Goal: Find specific page/section: Find specific page/section

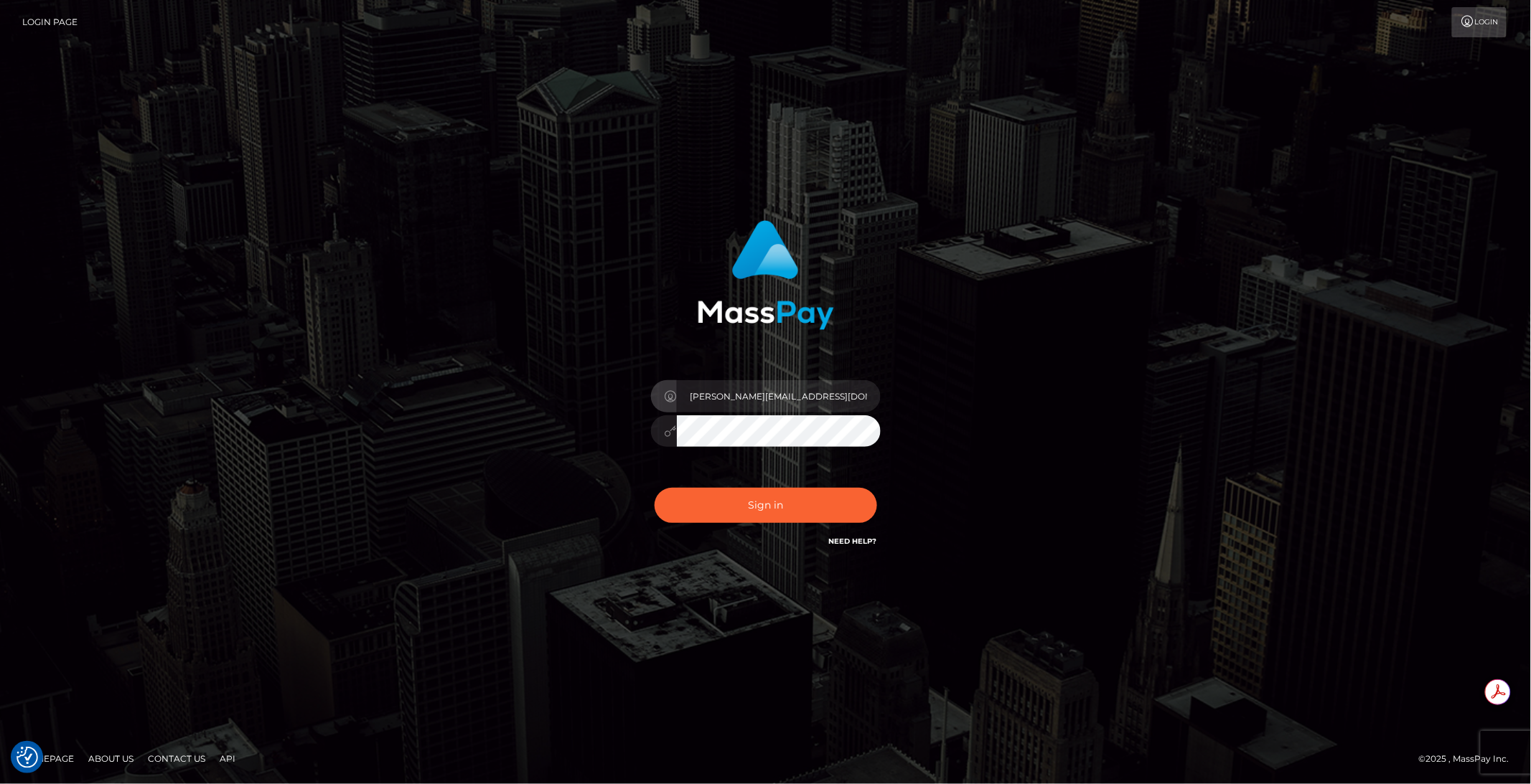
click at [795, 401] on input "brent@masspay.io" at bounding box center [778, 397] width 204 height 32
type input "brentg"
click at [820, 497] on button "Sign in" at bounding box center [766, 505] width 223 height 35
type input "brentg"
click at [696, 509] on button "Sign in" at bounding box center [766, 505] width 223 height 35
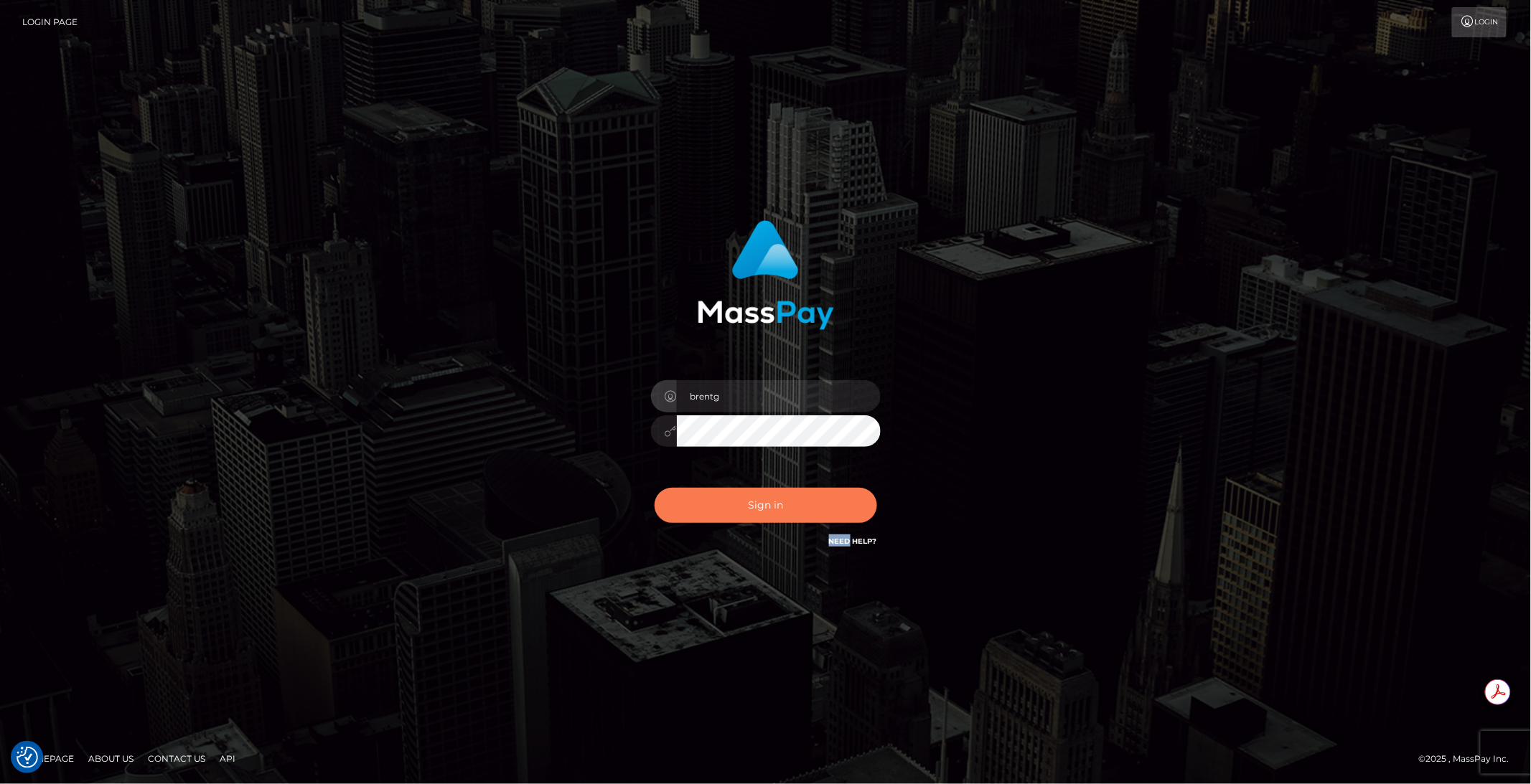
click at [696, 509] on div "Sign in Need Help?" at bounding box center [766, 511] width 251 height 64
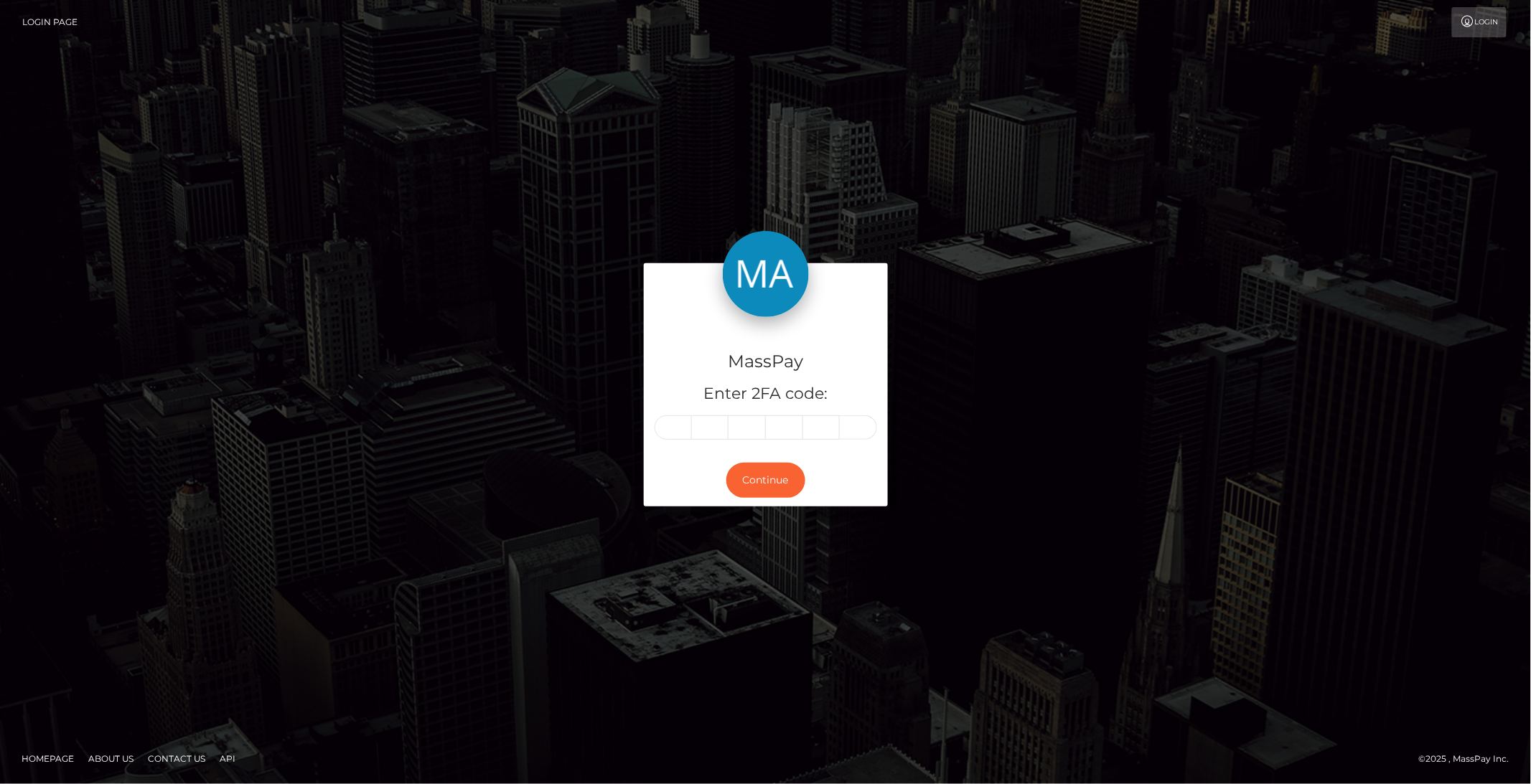
type input "4"
type input "5"
type input "1"
type input "2"
type input "8"
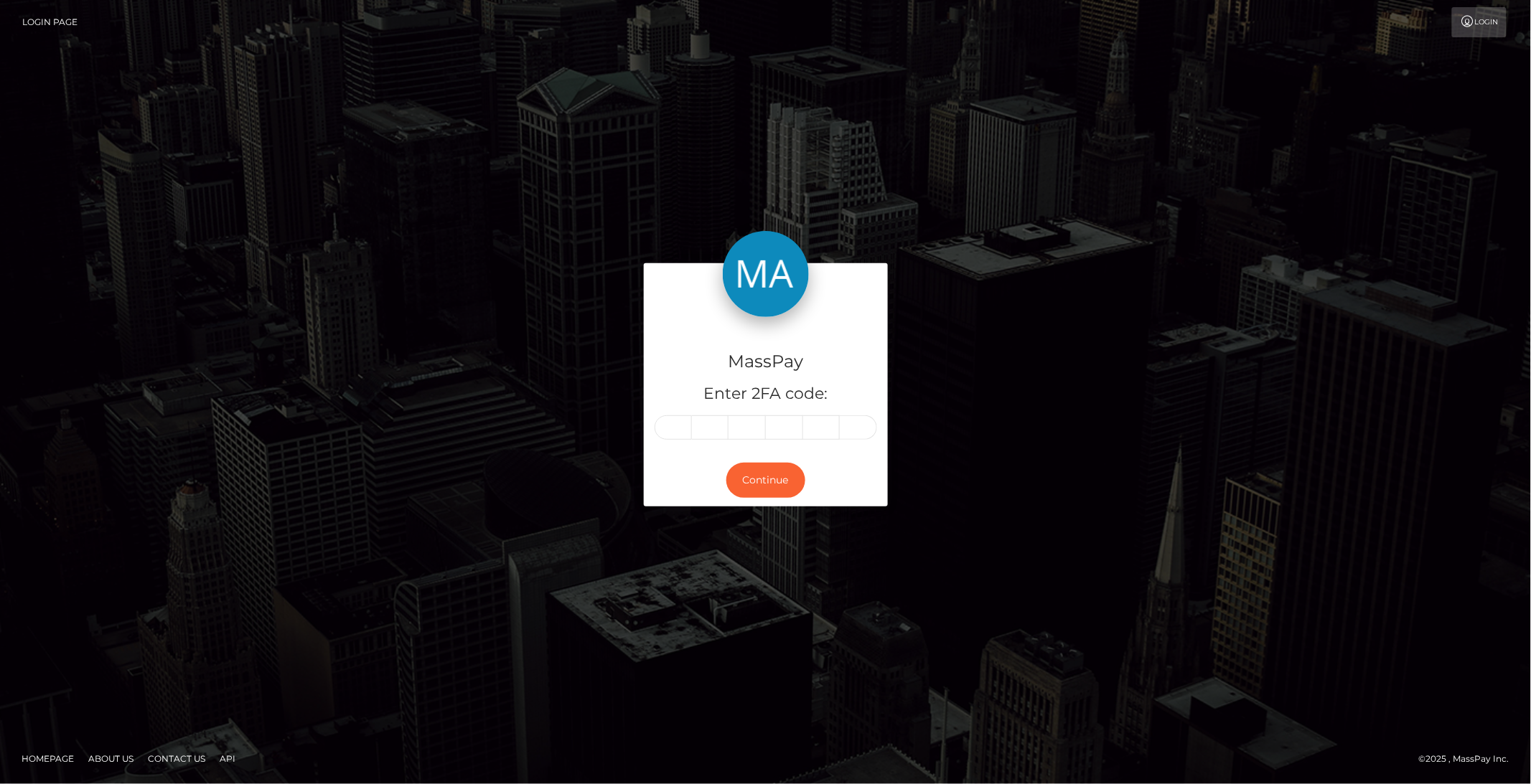
type input "9"
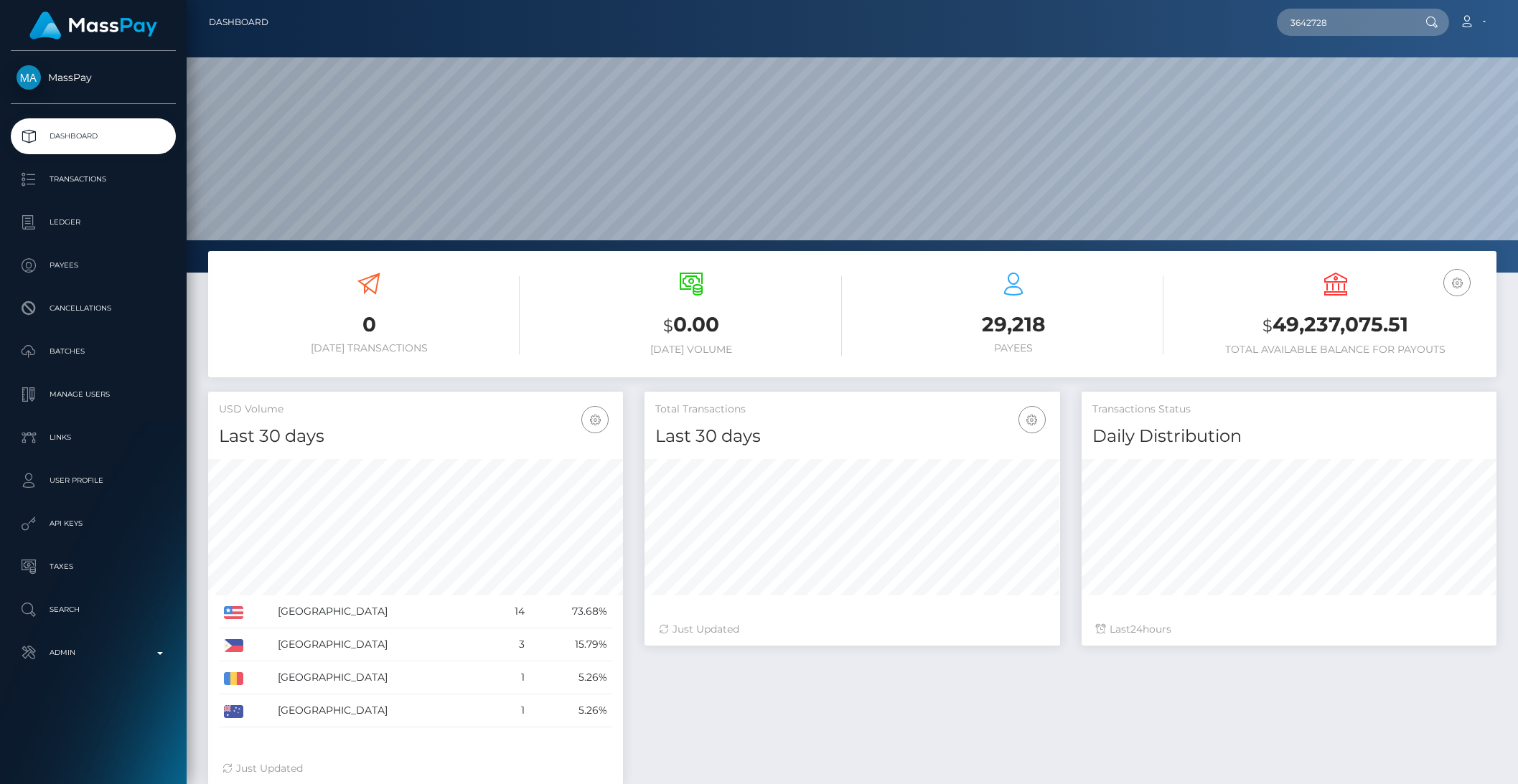
scroll to position [253, 414]
type input "3642728"
click at [41, 171] on p "Transactions" at bounding box center [93, 179] width 154 height 21
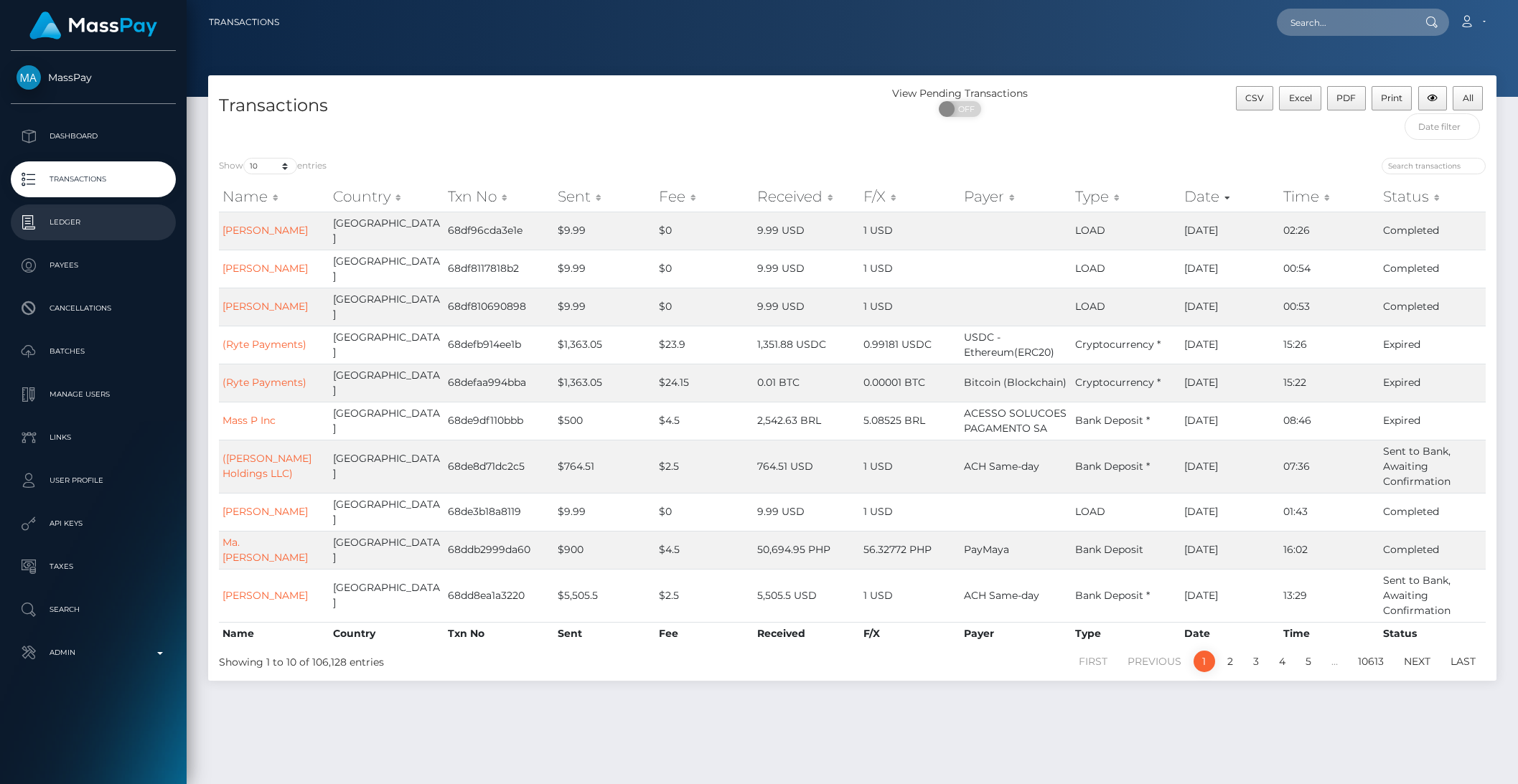
click at [70, 224] on p "Ledger" at bounding box center [93, 222] width 154 height 21
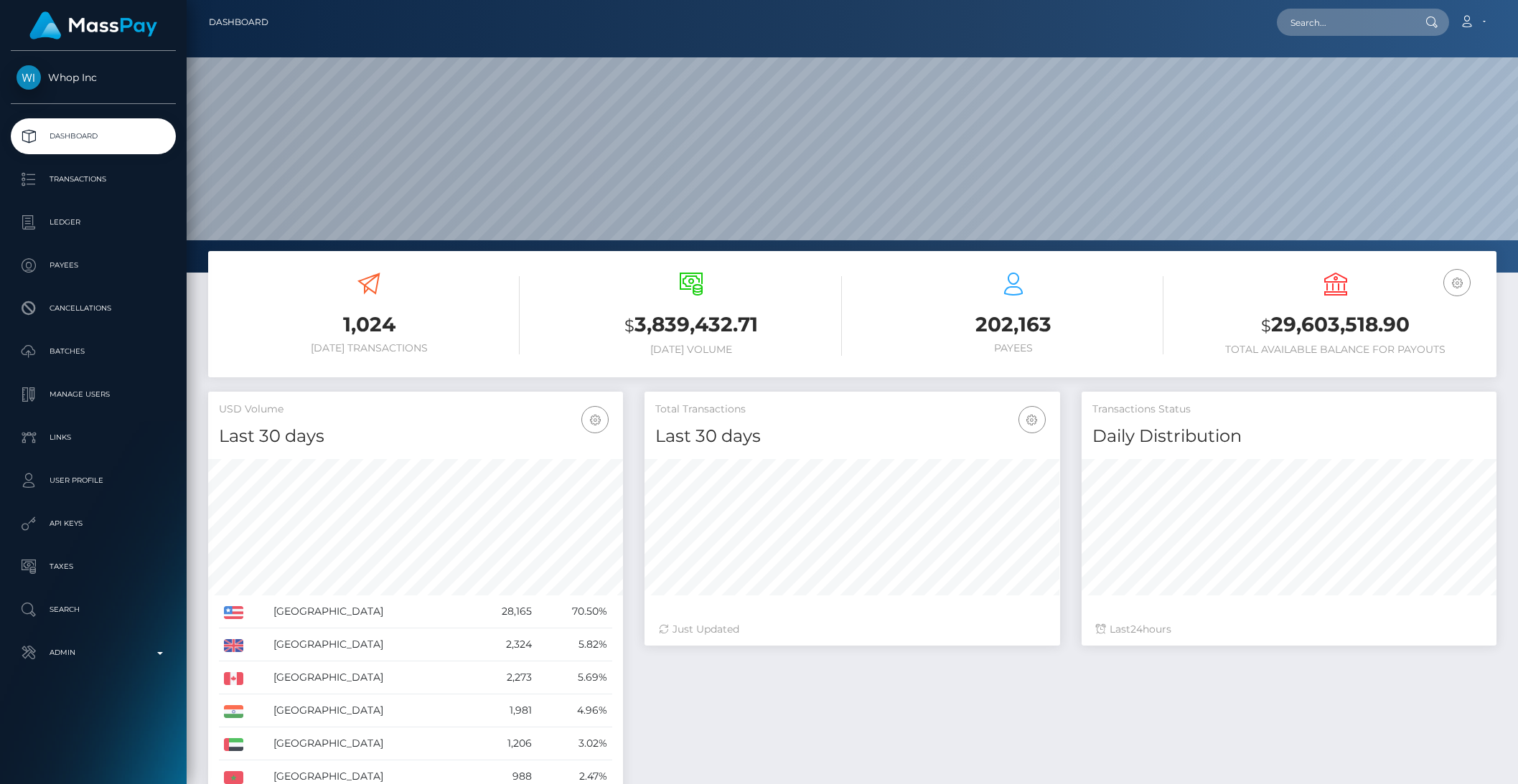
scroll to position [253, 414]
click at [1358, 27] on input "text" at bounding box center [1344, 22] width 135 height 27
paste input "[EMAIL_ADDRESS][DOMAIN_NAME]"
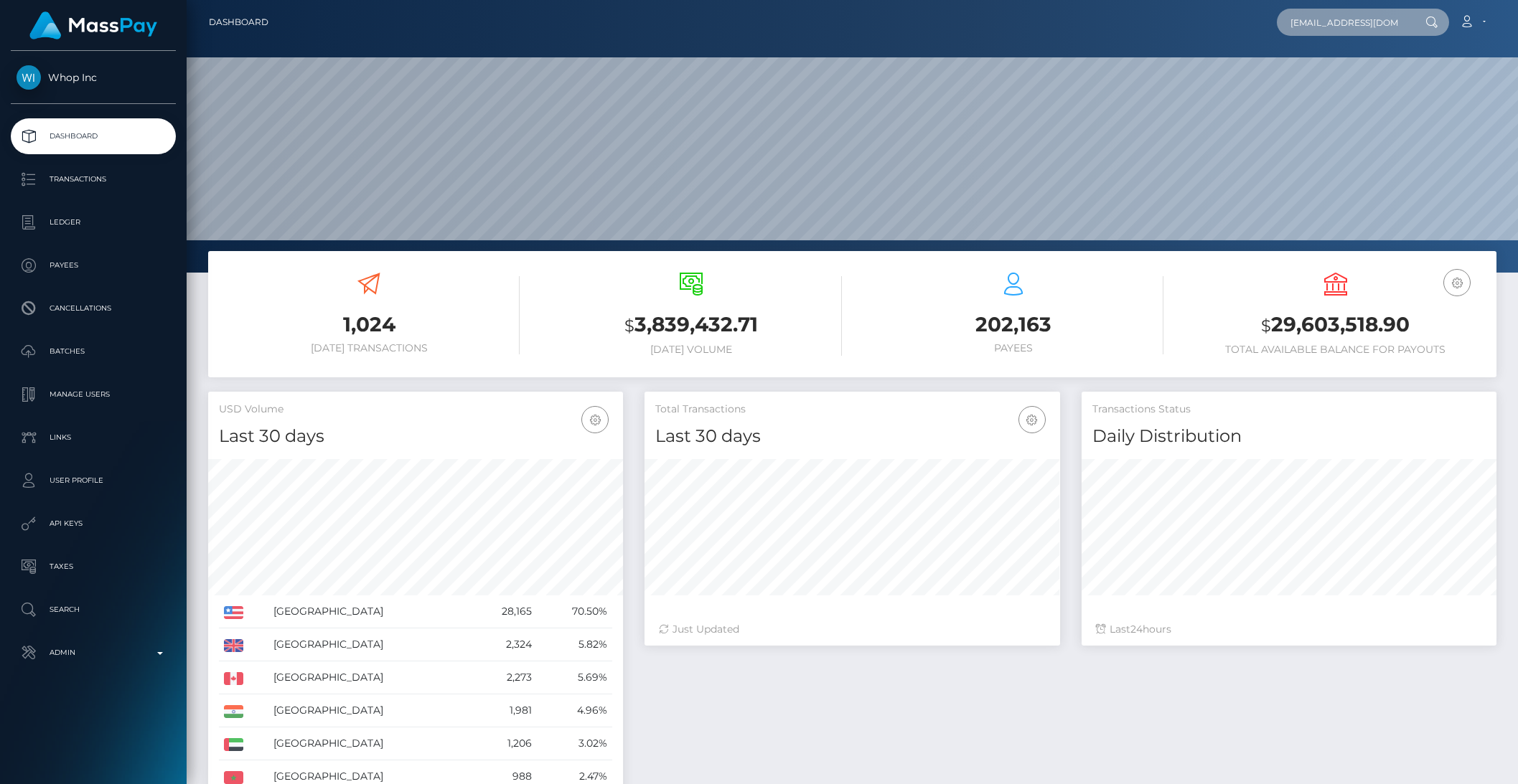
scroll to position [0, 2]
type input "[EMAIL_ADDRESS][DOMAIN_NAME]"
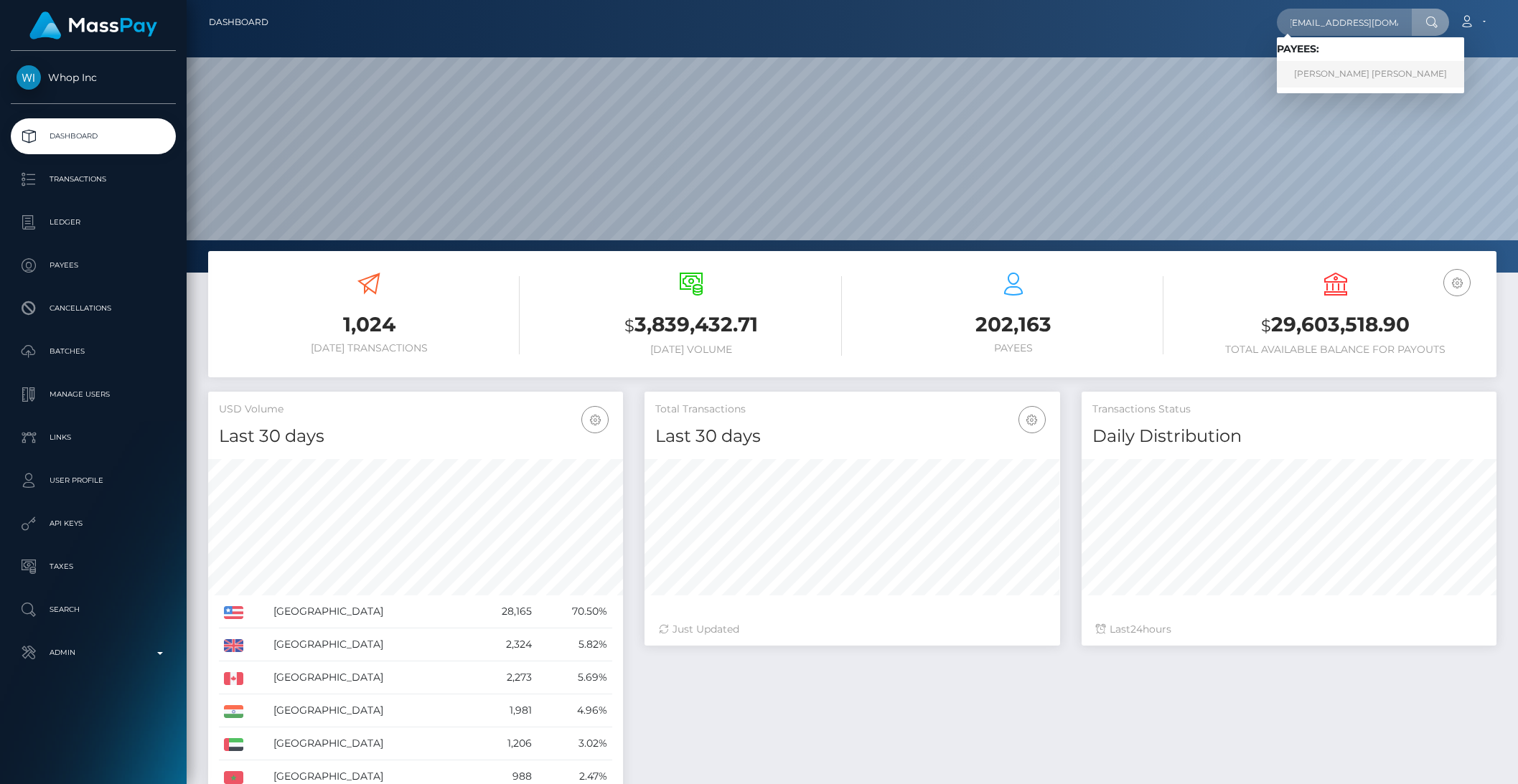
scroll to position [0, 0]
click at [1357, 66] on link "JACOB MICHAEL GLATZ" at bounding box center [1370, 73] width 188 height 26
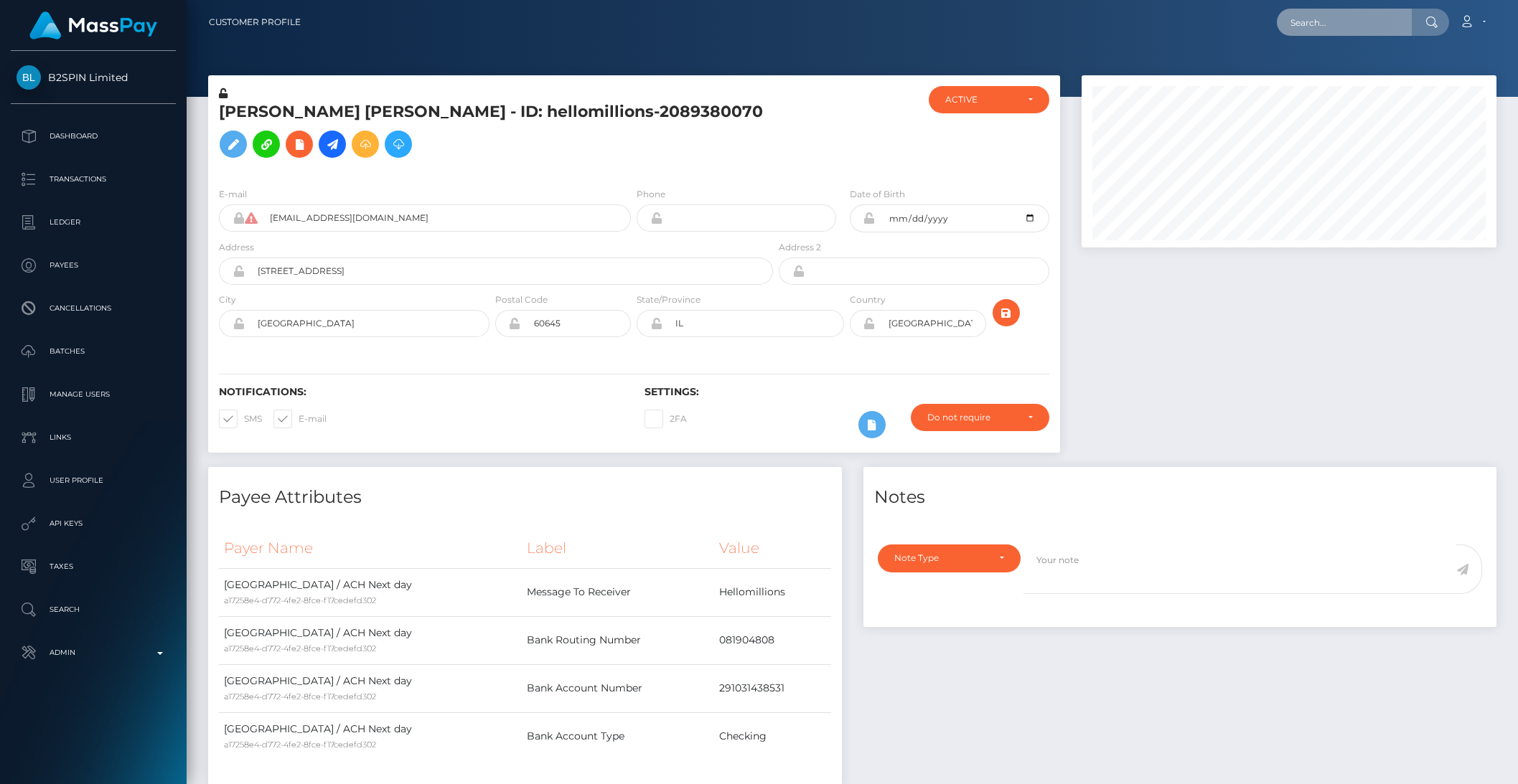
click at [1329, 17] on input "text" at bounding box center [1344, 22] width 135 height 27
paste input "[EMAIL_ADDRESS][DOMAIN_NAME]"
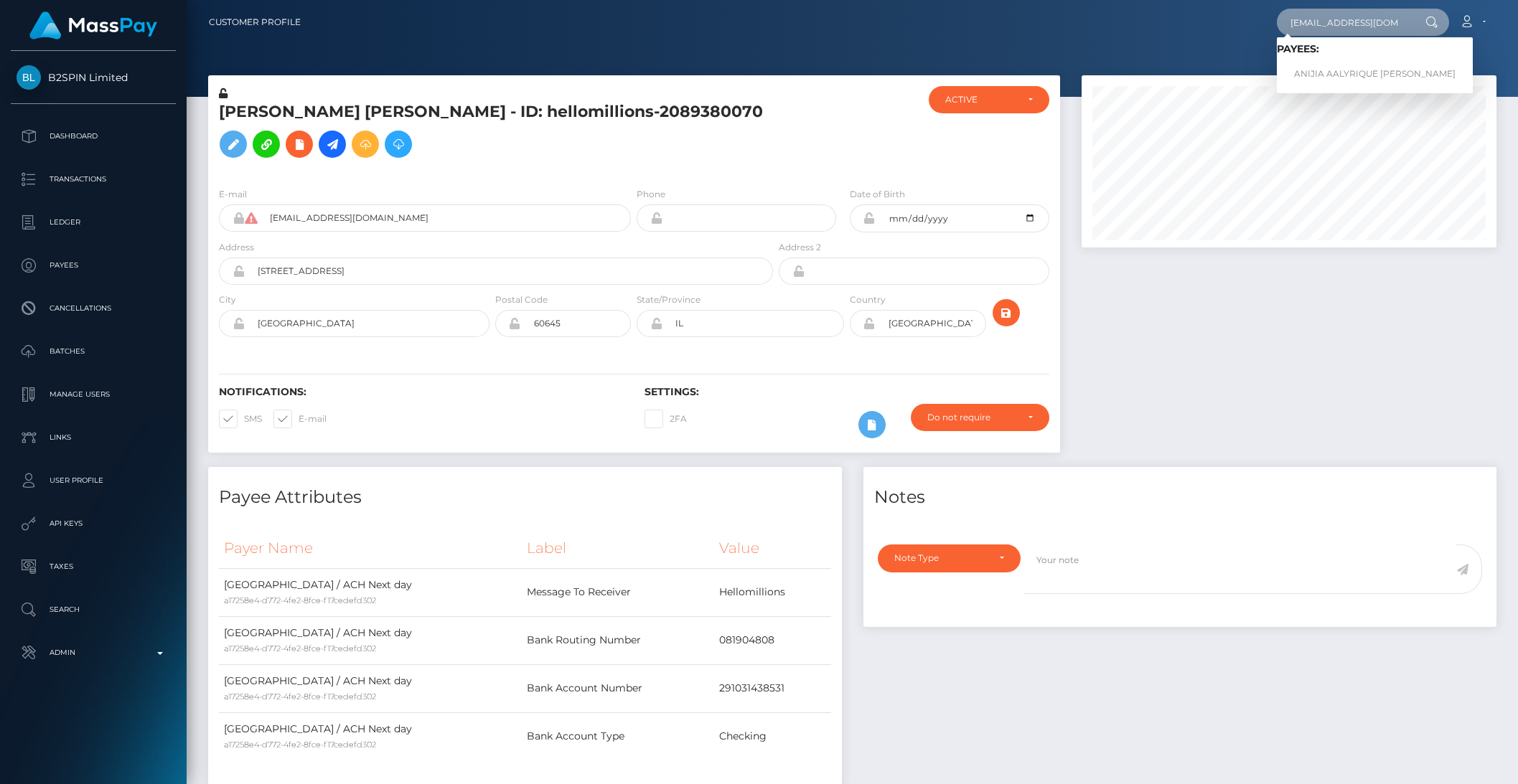
type input "[EMAIL_ADDRESS][DOMAIN_NAME]"
click at [1343, 68] on link "ANIJIA AALYRIQUE [PERSON_NAME]" at bounding box center [1375, 73] width 196 height 26
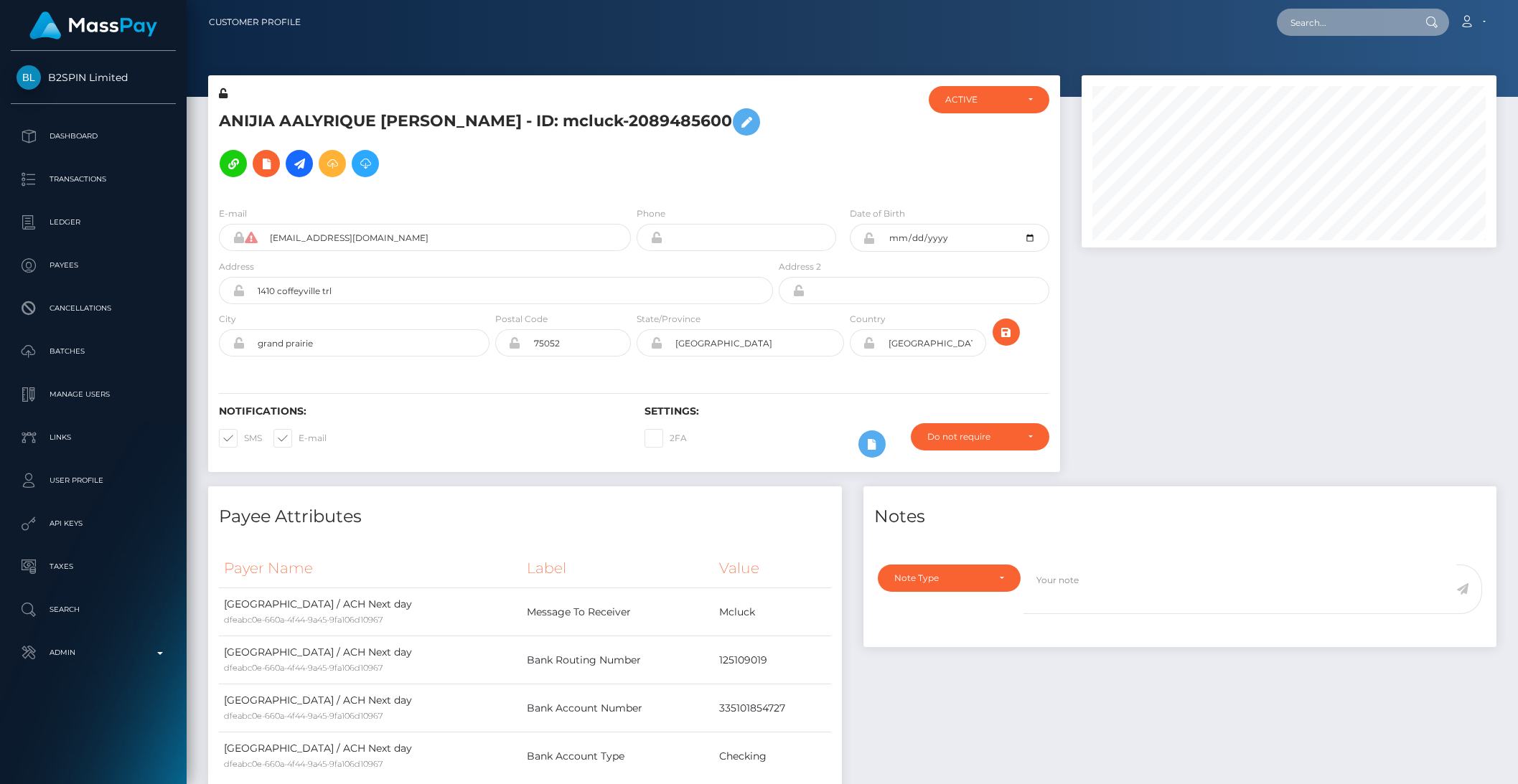
click at [1321, 30] on input "text" at bounding box center [1344, 22] width 135 height 27
paste input "[PERSON_NAME][EMAIL_ADDRESS][PERSON_NAME][DOMAIN_NAME]"
type input "[PERSON_NAME][EMAIL_ADDRESS][PERSON_NAME][DOMAIN_NAME]"
click at [1321, 56] on span "Payees: CELESTE MARIE HAWKINS" at bounding box center [1334, 65] width 115 height 44
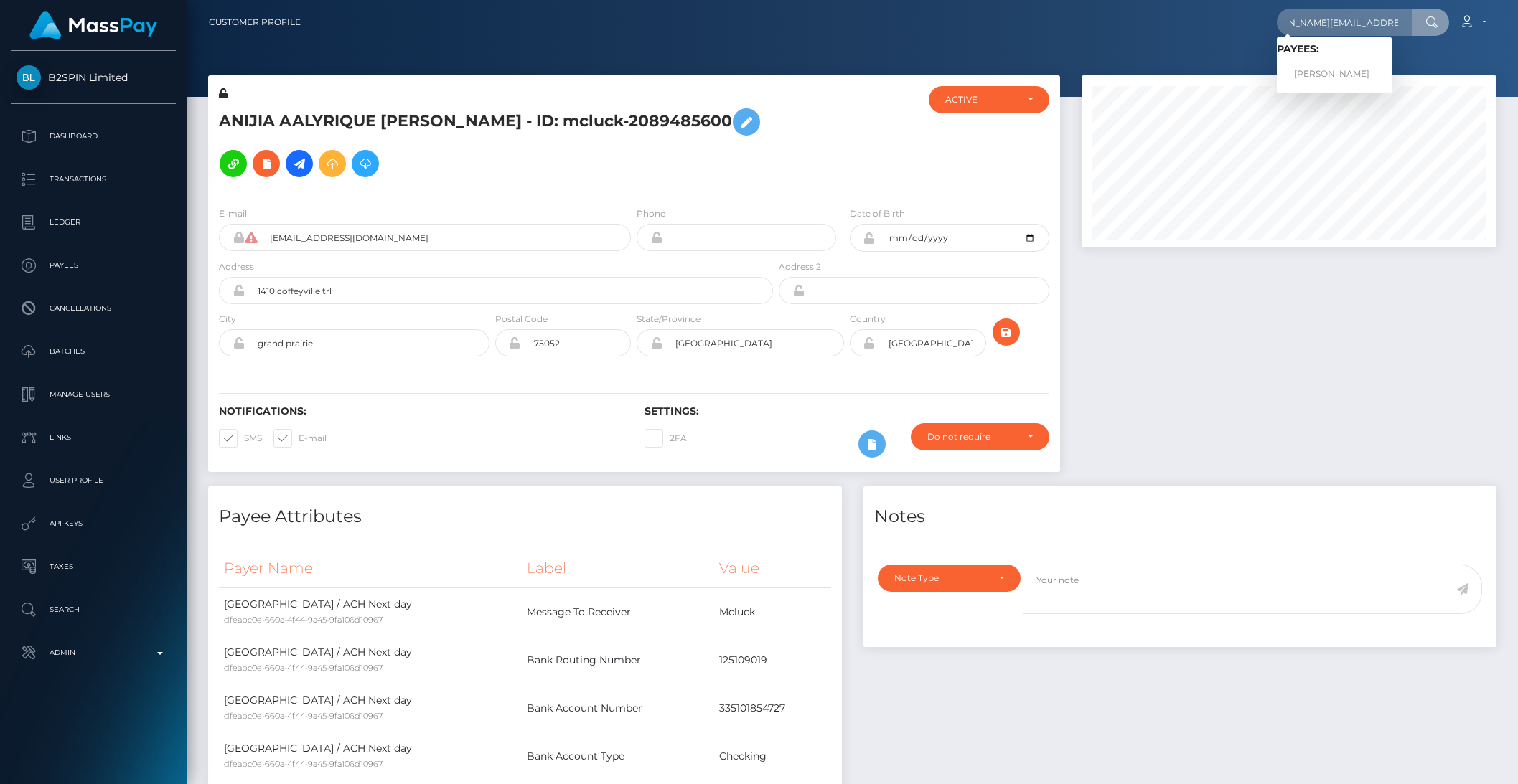
scroll to position [0, 0]
click at [1332, 20] on input "[PERSON_NAME][EMAIL_ADDRESS][PERSON_NAME][DOMAIN_NAME]" at bounding box center [1344, 22] width 135 height 27
click at [1363, 69] on link "CELESTE MARIE HAWKINS" at bounding box center [1334, 73] width 115 height 26
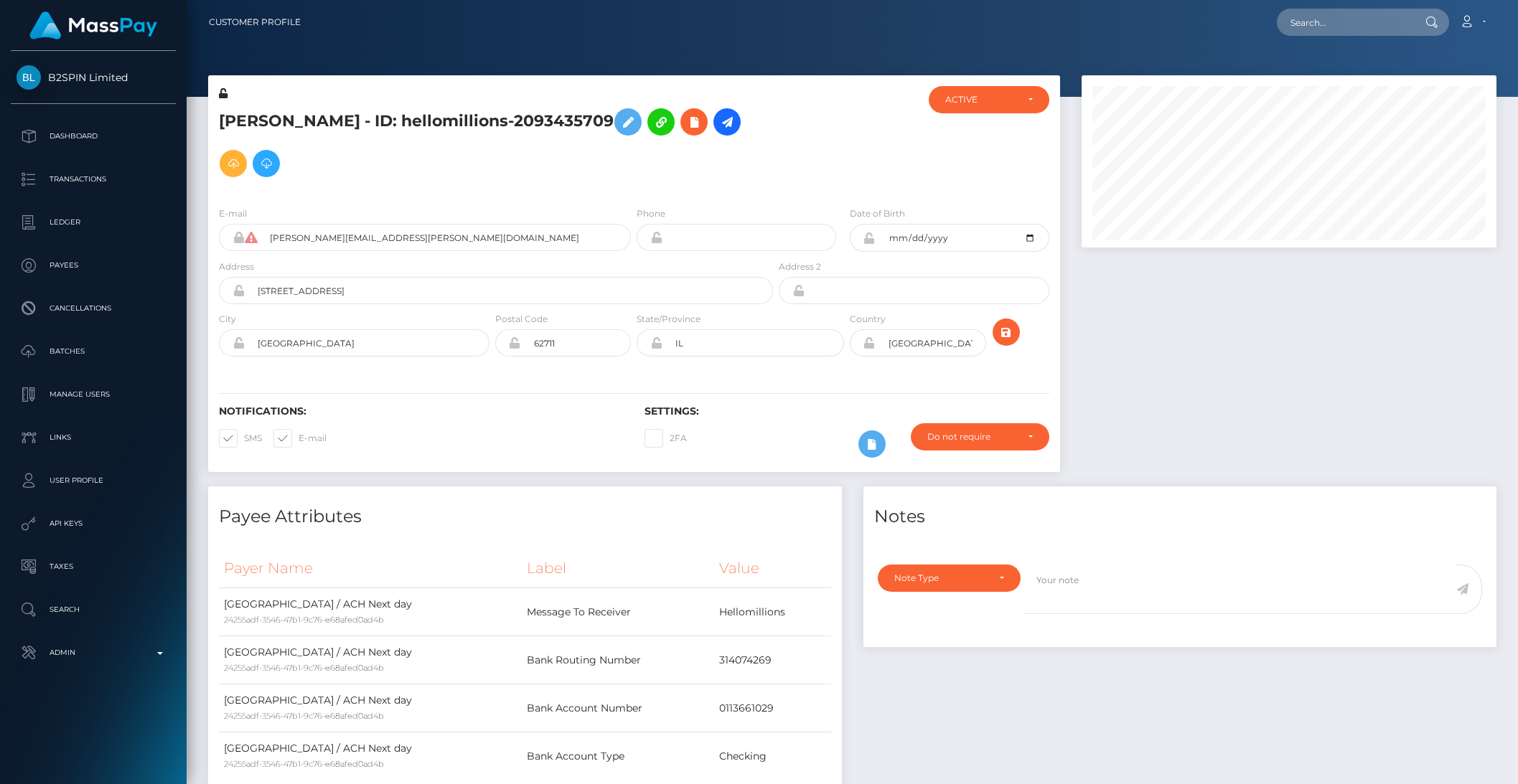
scroll to position [172, 414]
click at [1335, 26] on input "text" at bounding box center [1344, 22] width 135 height 27
paste input "[EMAIL_ADDRESS][DOMAIN_NAME]"
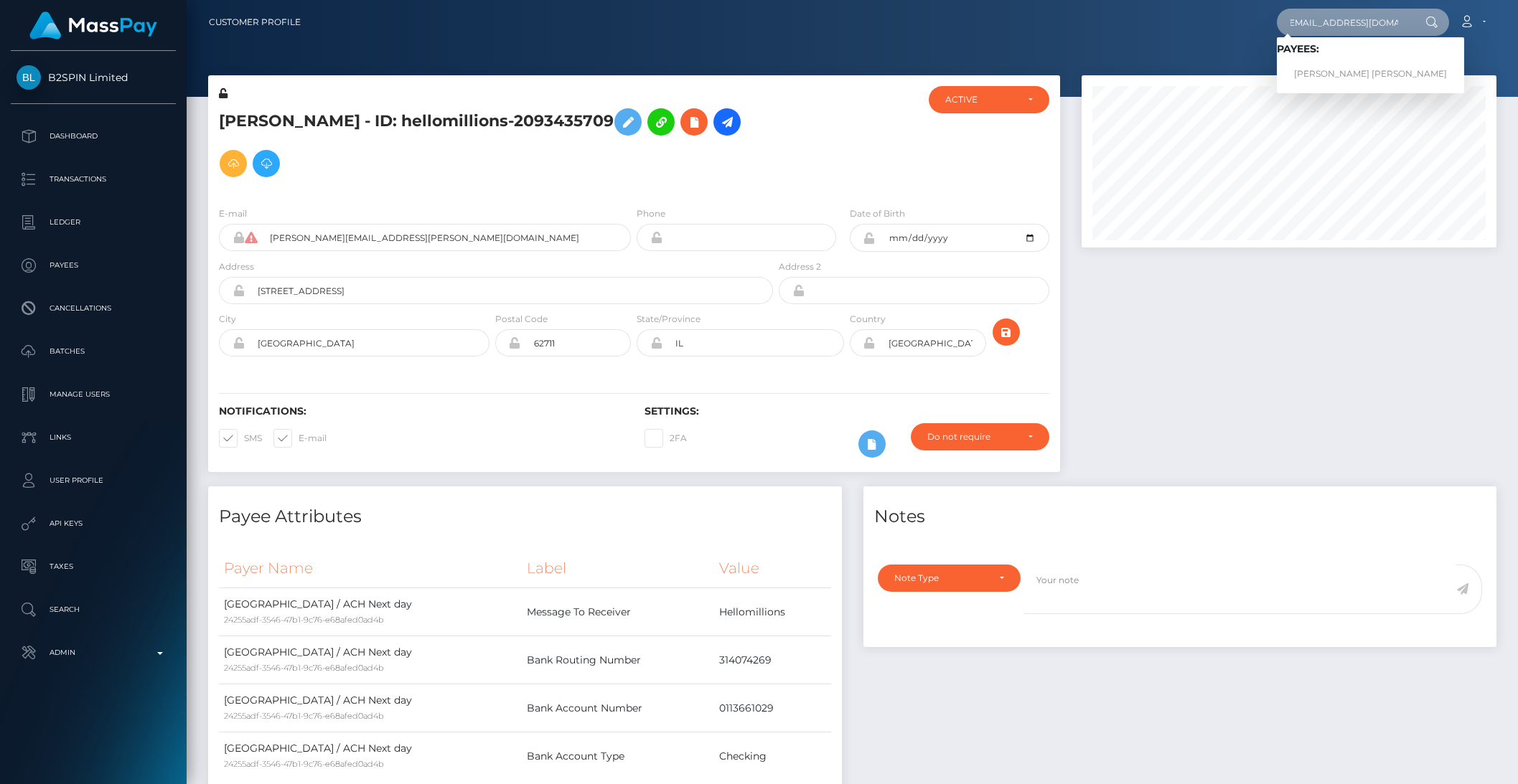
type input "[EMAIL_ADDRESS][DOMAIN_NAME]"
click at [1334, 66] on link "COLE JAMES EGAN" at bounding box center [1370, 73] width 188 height 26
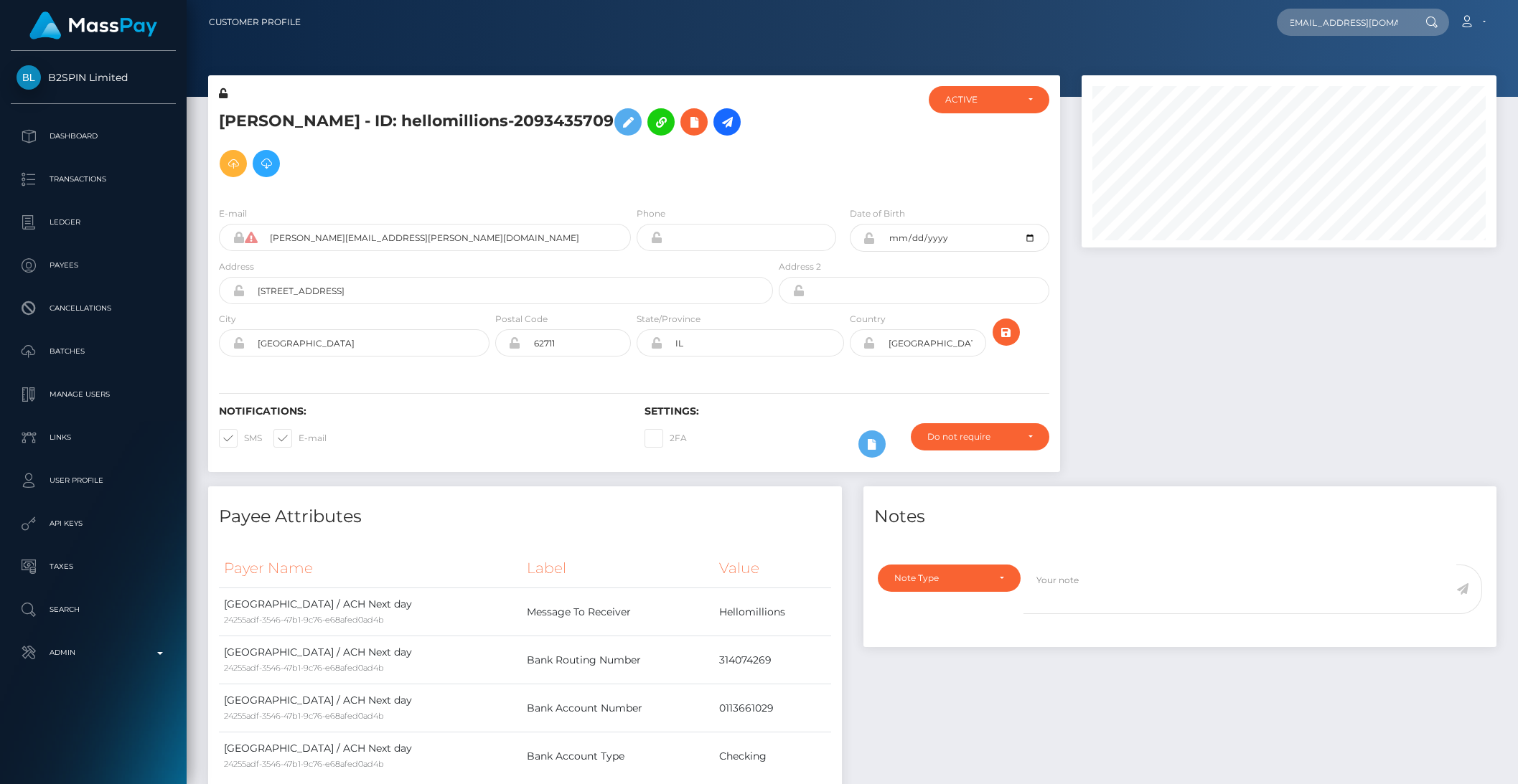
scroll to position [0, 0]
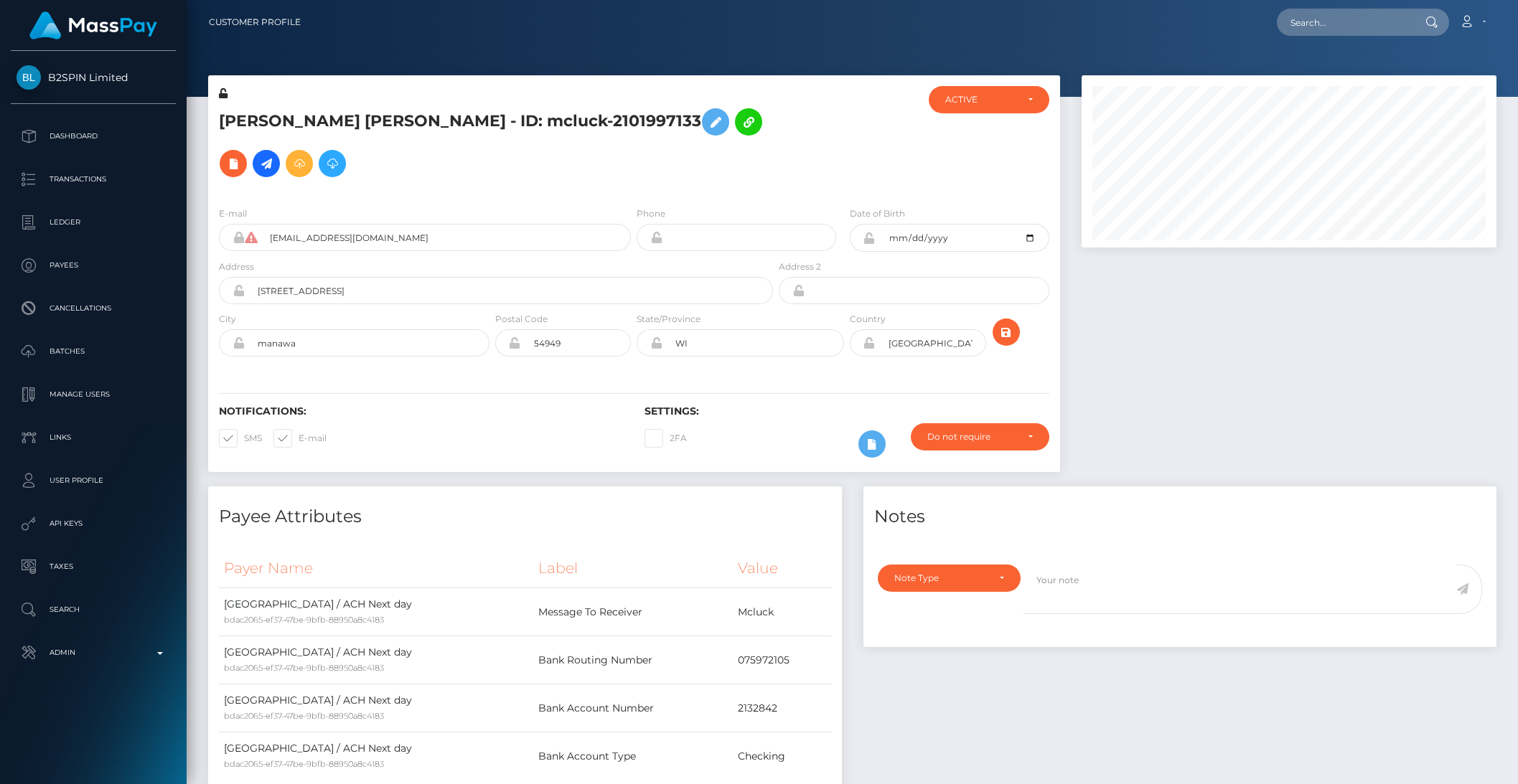
click at [74, 184] on p "Transactions" at bounding box center [93, 179] width 154 height 21
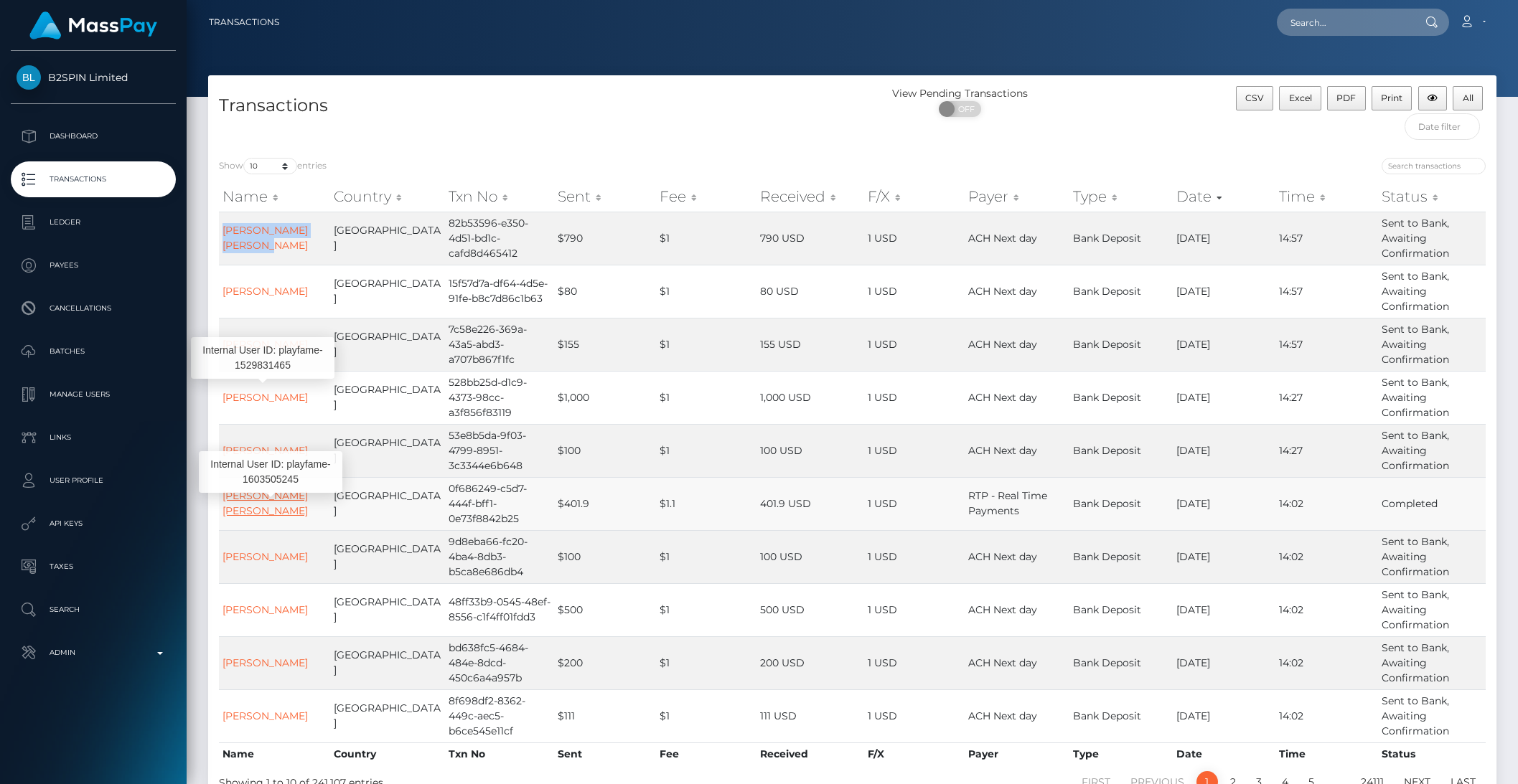
click at [241, 504] on link "JOBI MARIE CAPLE" at bounding box center [265, 503] width 85 height 28
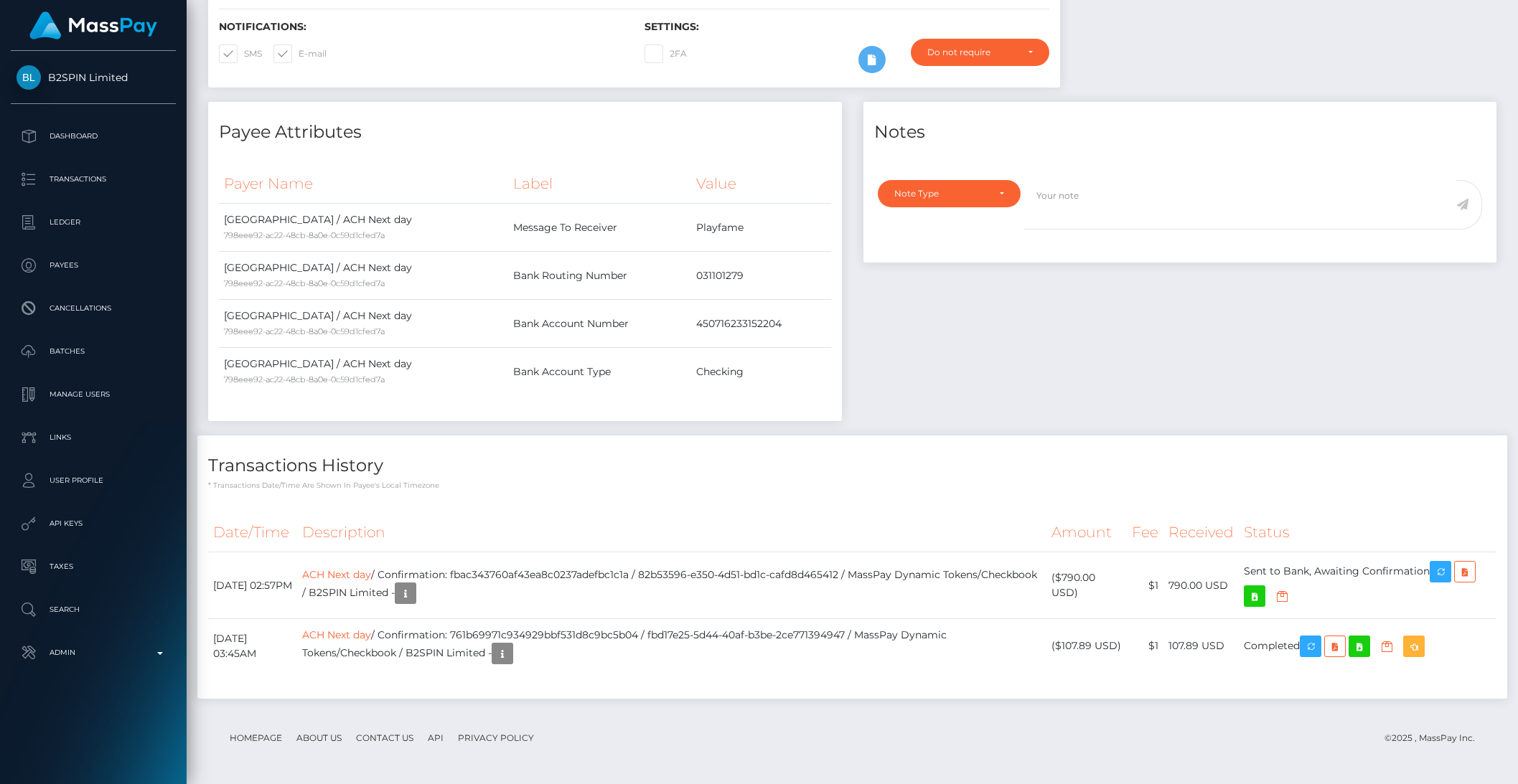
scroll to position [384, 0]
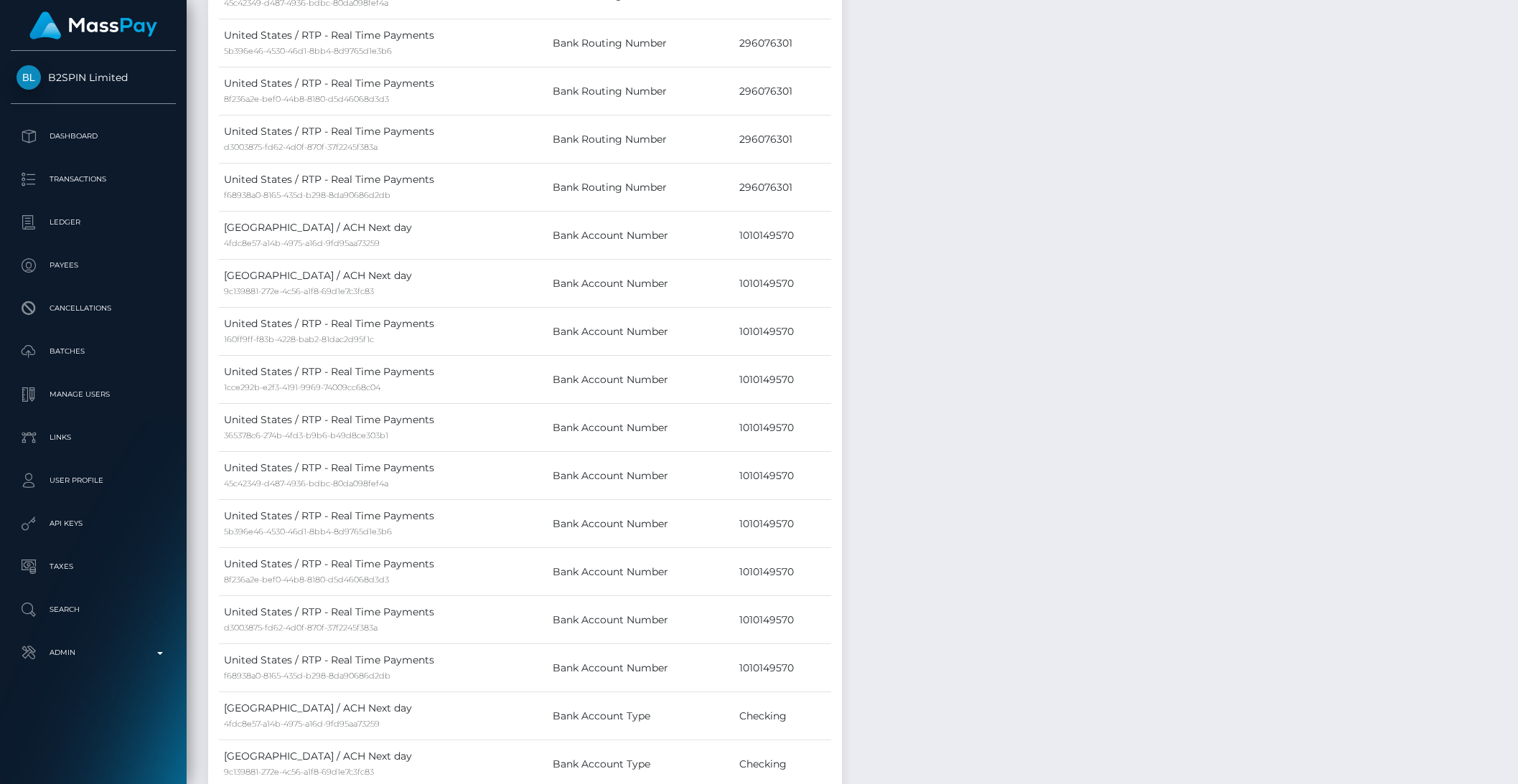
scroll to position [345, 0]
